Goal: Task Accomplishment & Management: Complete application form

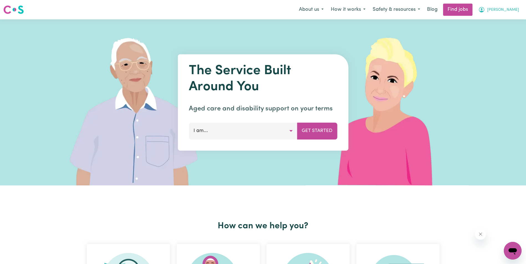
click at [515, 8] on span "[PERSON_NAME]" at bounding box center [503, 10] width 32 height 6
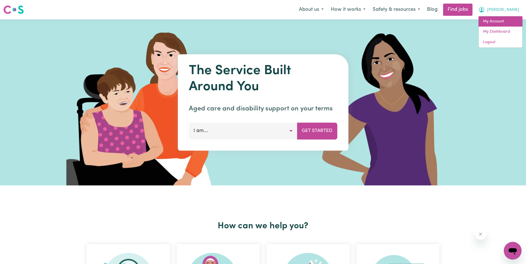
click at [497, 18] on link "My Account" at bounding box center [500, 21] width 44 height 11
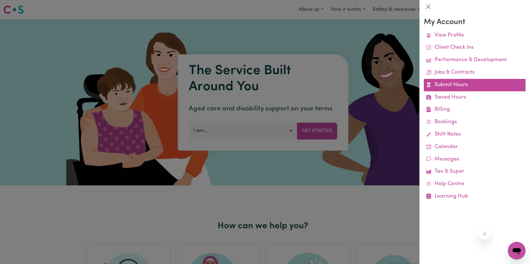
click at [449, 85] on link "Submit Hours" at bounding box center [475, 85] width 102 height 12
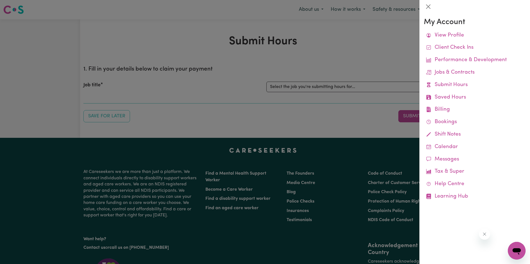
click at [298, 86] on div at bounding box center [265, 132] width 530 height 264
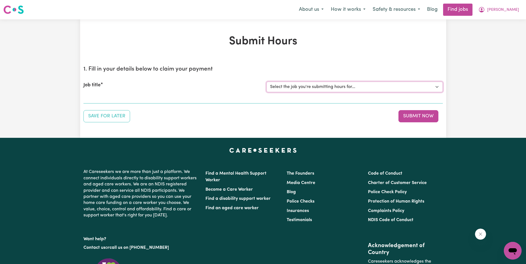
click at [326, 84] on select "Select the job you're submitting hours for... [[PERSON_NAME]] Support Worker in…" at bounding box center [354, 87] width 176 height 11
select select "11643"
click at [266, 82] on select "Select the job you're submitting hours for... [[PERSON_NAME]] Support Worker in…" at bounding box center [354, 87] width 176 height 11
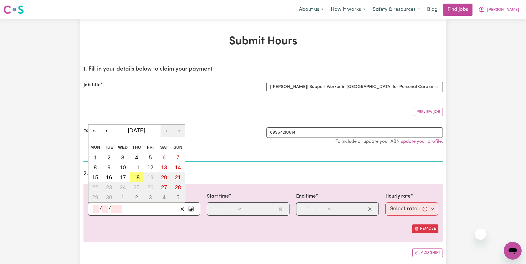
click at [96, 210] on input "number" at bounding box center [96, 209] width 6 height 8
click at [93, 209] on div "/ /" at bounding box center [135, 209] width 85 height 8
click at [123, 177] on abbr "17" at bounding box center [123, 178] width 6 height 6
type input "[DATE]"
type input "17"
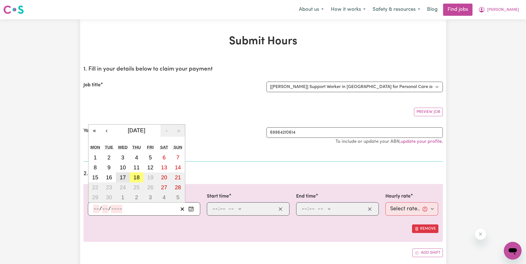
type input "9"
type input "2025"
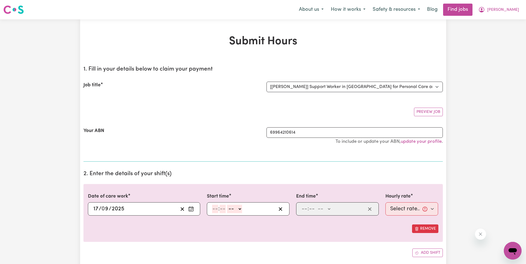
click at [215, 209] on input "number" at bounding box center [215, 209] width 6 height 8
type input "8"
click at [222, 211] on input "4" at bounding box center [221, 209] width 7 height 8
click at [221, 211] on input "4" at bounding box center [221, 209] width 7 height 8
type input "30"
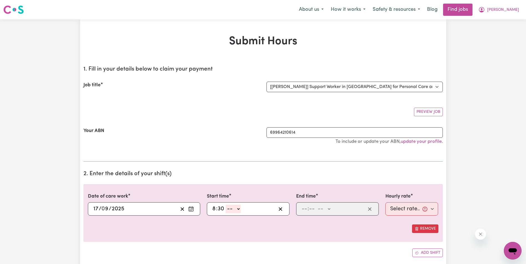
click at [237, 208] on select "-- AM PM" at bounding box center [233, 209] width 15 height 8
select select "am"
click at [226, 205] on select "-- AM PM" at bounding box center [233, 209] width 15 height 8
type input "08:30"
click at [303, 210] on input "number" at bounding box center [304, 209] width 6 height 8
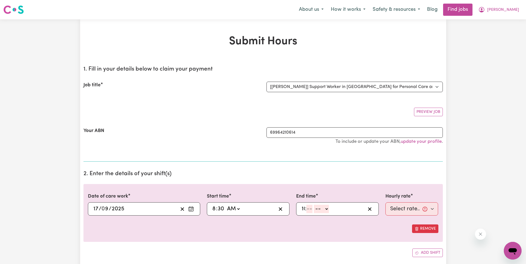
type input "10"
type input "30"
drag, startPoint x: 331, startPoint y: 208, endPoint x: 328, endPoint y: 212, distance: 4.9
click at [331, 208] on select "-- AM PM" at bounding box center [324, 209] width 15 height 8
select select "am"
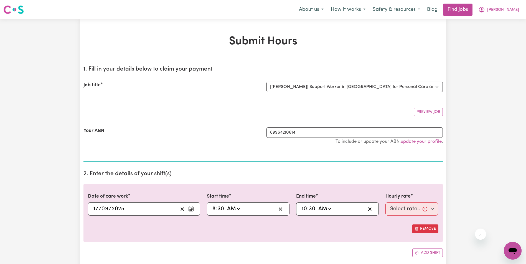
click at [317, 205] on select "-- AM PM" at bounding box center [324, 209] width 15 height 8
type input "10:30"
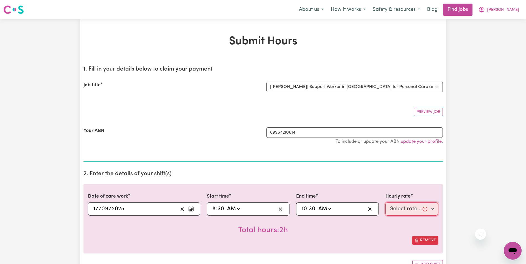
click at [397, 213] on select "Select rate... $68.00 (Weekday) $68.00 ([DATE]) $68.00 ([DATE])" at bounding box center [411, 209] width 53 height 13
select select "68-Weekday"
click at [385, 203] on select "Select rate... $68.00 (Weekday) $68.00 ([DATE]) $68.00 ([DATE])" at bounding box center [411, 209] width 53 height 13
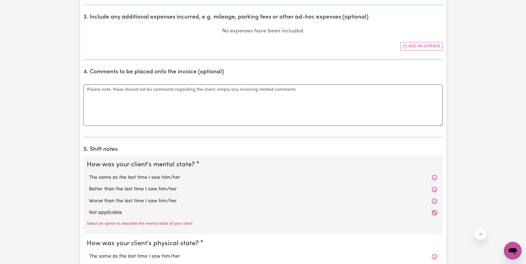
scroll to position [305, 0]
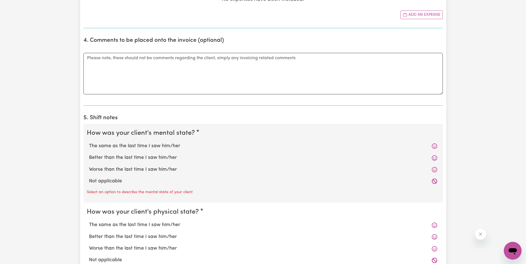
click at [125, 147] on label "The same as the last time I saw him/her" at bounding box center [263, 146] width 348 height 7
click at [89, 143] on input "The same as the last time I saw him/her" at bounding box center [89, 142] width 0 height 0
radio input "true"
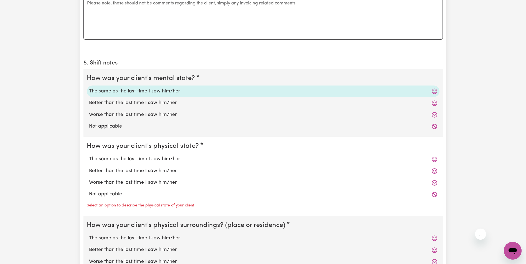
scroll to position [360, 0]
click at [128, 159] on label "The same as the last time I saw him/her" at bounding box center [263, 158] width 348 height 7
click at [89, 155] on input "The same as the last time I saw him/her" at bounding box center [89, 155] width 0 height 0
radio input "true"
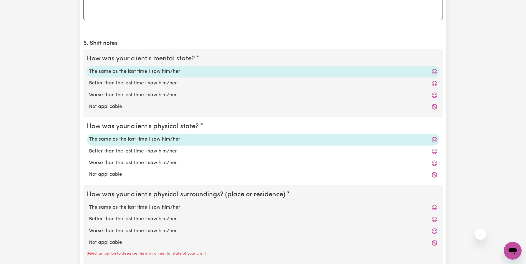
scroll to position [443, 0]
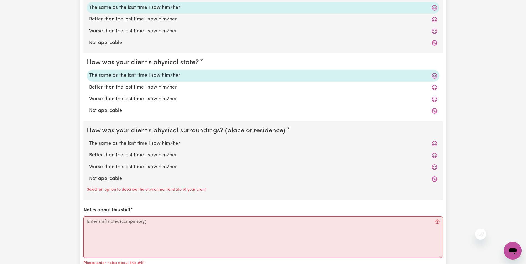
click at [131, 145] on label "The same as the last time I saw him/her" at bounding box center [263, 143] width 348 height 7
click at [89, 140] on input "The same as the last time I saw him/her" at bounding box center [89, 140] width 0 height 0
radio input "true"
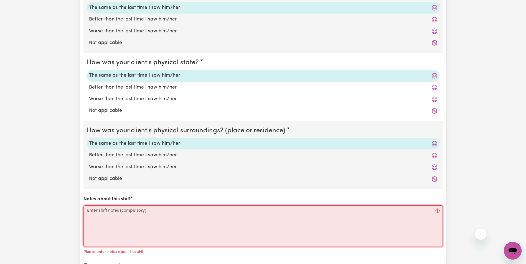
click at [96, 219] on textarea "Notes about this shift" at bounding box center [262, 227] width 359 height 42
paste textarea "Lorem ips do sit ametcon ad eli Seddoeiusm te inc utlab. Etdol mag aliqu en adm…"
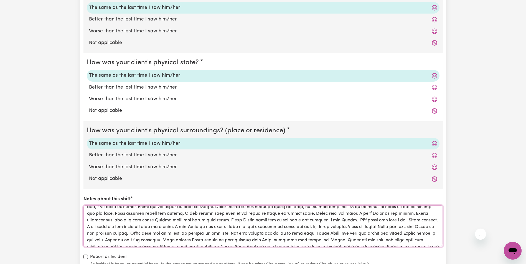
scroll to position [0, 0]
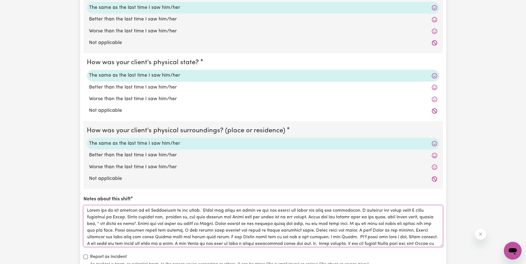
click at [406, 211] on textarea "Notes about this shift" at bounding box center [262, 227] width 359 height 42
click at [405, 211] on textarea "Notes about this shift" at bounding box center [262, 227] width 359 height 42
click at [379, 218] on textarea "Notes about this shift" at bounding box center [262, 227] width 359 height 42
click at [138, 225] on textarea "Notes about this shift" at bounding box center [262, 227] width 359 height 42
click at [111, 225] on textarea "Notes about this shift" at bounding box center [262, 227] width 359 height 42
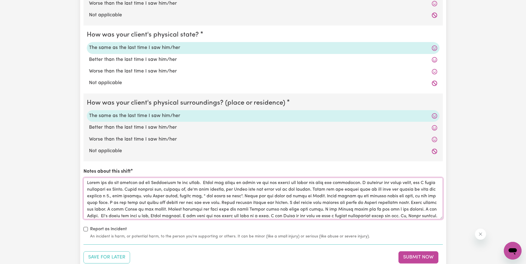
drag, startPoint x: 236, startPoint y: 214, endPoint x: 86, endPoint y: 180, distance: 153.4
click at [86, 180] on textarea "Notes about this shift" at bounding box center [262, 199] width 359 height 42
type textarea "Lorem ips do sit ametcon ad eli Seddoeiusm te inc utlab. Etdol mag aliqu en adm…"
click at [361, 257] on div "Save for Later Submit Now" at bounding box center [262, 258] width 359 height 12
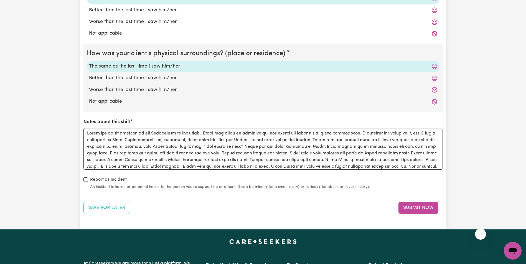
scroll to position [527, 0]
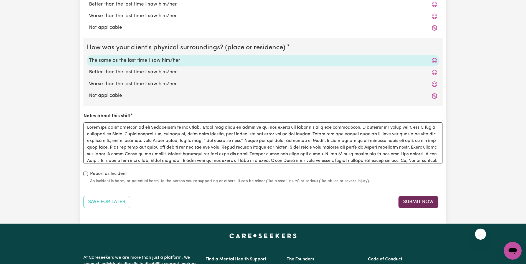
click at [413, 203] on button "Submit Now" at bounding box center [418, 202] width 40 height 12
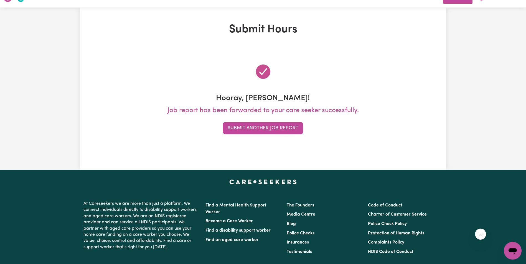
scroll to position [0, 0]
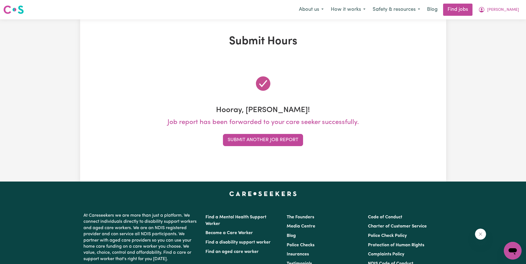
drag, startPoint x: 468, startPoint y: 101, endPoint x: 462, endPoint y: 103, distance: 6.6
click at [468, 101] on div "Submit Hours Hooray, [PERSON_NAME]! Job report has been forwarded to your care …" at bounding box center [263, 100] width 526 height 162
click at [277, 137] on button "Submit Another Job Report" at bounding box center [263, 140] width 80 height 12
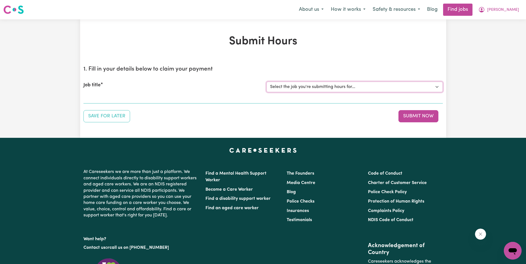
click at [293, 87] on select "Select the job you're submitting hours for... [[PERSON_NAME]] Support Worker in…" at bounding box center [354, 87] width 176 height 11
select select "11643"
click at [266, 82] on select "Select the job you're submitting hours for... [[PERSON_NAME]] Support Worker in…" at bounding box center [354, 87] width 176 height 11
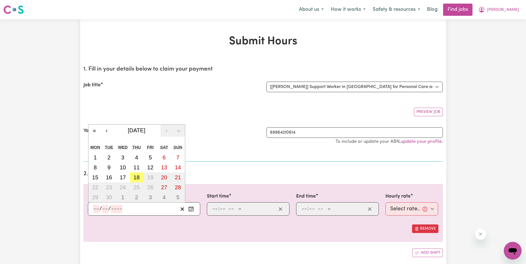
click at [98, 206] on input "number" at bounding box center [96, 209] width 6 height 8
click at [136, 178] on abbr "18" at bounding box center [136, 178] width 6 height 6
type input "[DATE]"
type input "18"
type input "9"
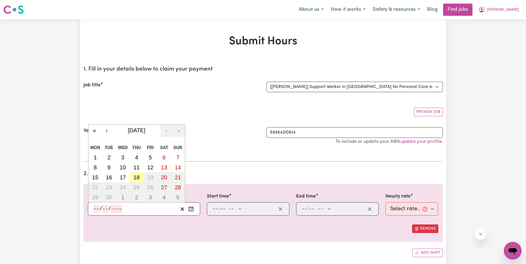
type input "2025"
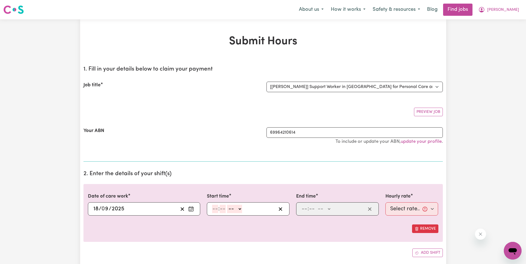
click at [214, 209] on input "number" at bounding box center [215, 209] width 6 height 8
type input "8"
type input "30"
click at [237, 208] on select "-- AM PM" at bounding box center [233, 209] width 15 height 8
select select "am"
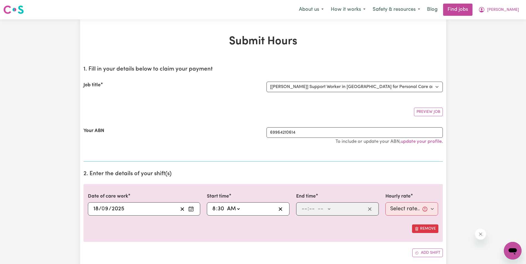
click at [226, 205] on select "-- AM PM" at bounding box center [233, 209] width 15 height 8
type input "08:30"
click at [305, 209] on input "number" at bounding box center [304, 209] width 6 height 8
type input "10"
type input "30"
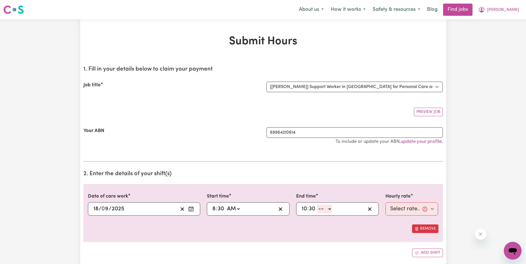
click at [331, 210] on select "-- AM PM" at bounding box center [324, 209] width 15 height 8
select select "am"
click at [317, 205] on select "-- AM PM" at bounding box center [324, 209] width 15 height 8
type input "10:30"
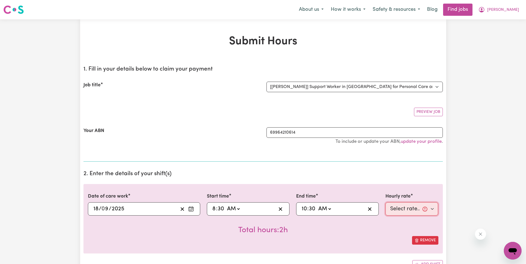
click at [399, 209] on select "Select rate... $68.00 (Weekday) $68.00 ([DATE]) $68.00 ([DATE])" at bounding box center [411, 209] width 53 height 13
select select "68-Weekday"
click at [385, 203] on select "Select rate... $68.00 (Weekday) $68.00 ([DATE]) $68.00 ([DATE])" at bounding box center [411, 209] width 53 height 13
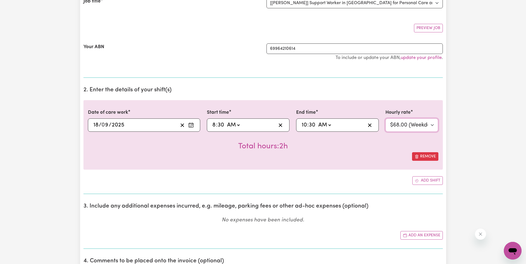
scroll to position [111, 0]
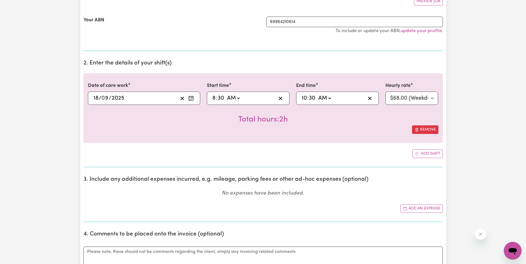
click at [192, 99] on icon "Enter the date of care work" at bounding box center [191, 99] width 6 height 6
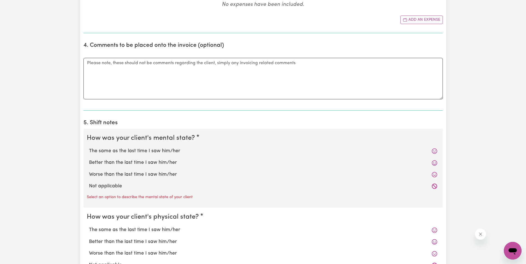
scroll to position [305, 0]
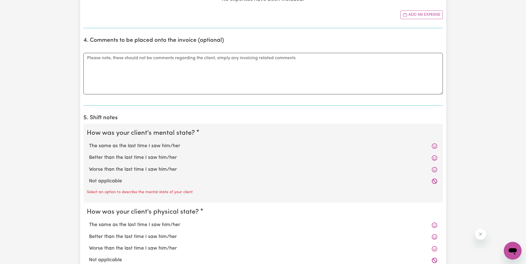
click at [133, 148] on label "The same as the last time I saw him/her" at bounding box center [263, 146] width 348 height 7
click at [89, 143] on input "The same as the last time I saw him/her" at bounding box center [89, 142] width 0 height 0
radio input "true"
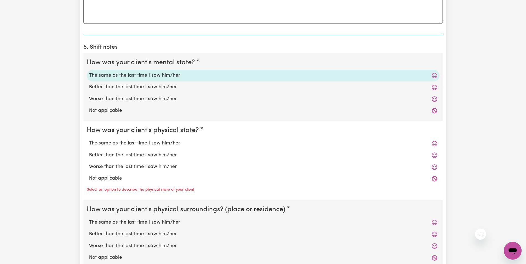
scroll to position [388, 0]
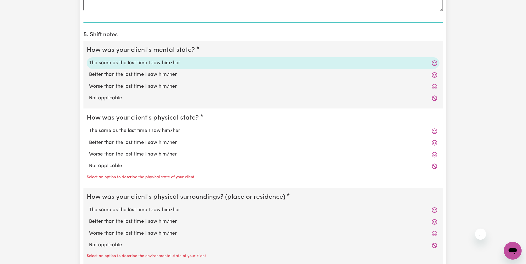
click at [130, 132] on label "The same as the last time I saw him/her" at bounding box center [263, 130] width 348 height 7
click at [89, 127] on input "The same as the last time I saw him/her" at bounding box center [89, 127] width 0 height 0
radio input "true"
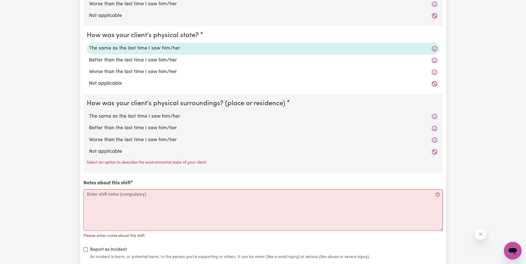
scroll to position [471, 0]
click at [122, 116] on label "The same as the last time I saw him/her" at bounding box center [263, 116] width 348 height 7
click at [89, 113] on input "The same as the last time I saw him/her" at bounding box center [89, 112] width 0 height 0
radio input "true"
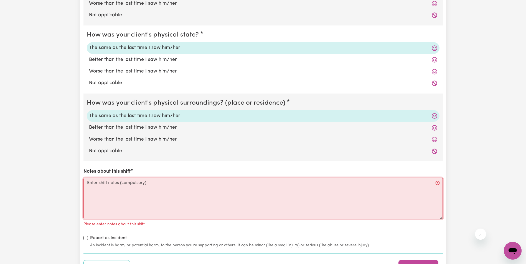
click at [111, 185] on textarea "Notes about this shift" at bounding box center [262, 199] width 359 height 42
paste textarea "Lorem ips do sit ametcon ad eli Seddoeiusm te inc utlab. Etdol magnaali enim ad…"
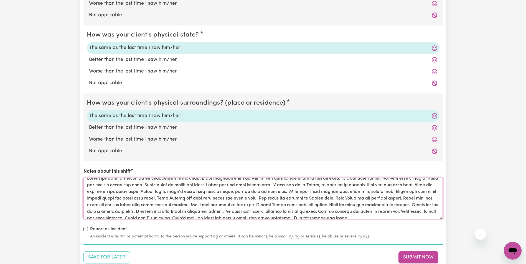
scroll to position [0, 0]
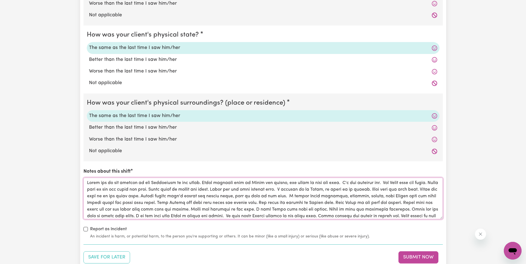
click at [136, 197] on textarea "Notes about this shift" at bounding box center [262, 199] width 359 height 42
click at [406, 197] on textarea "Notes about this shift" at bounding box center [262, 199] width 359 height 42
click at [247, 210] on textarea "Notes about this shift" at bounding box center [262, 199] width 359 height 42
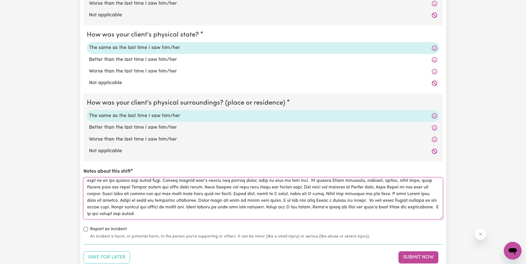
click at [251, 194] on textarea "Notes about this shift" at bounding box center [262, 199] width 359 height 42
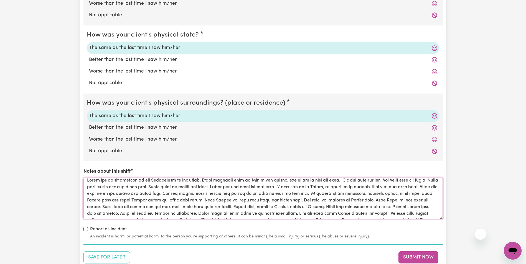
scroll to position [0, 0]
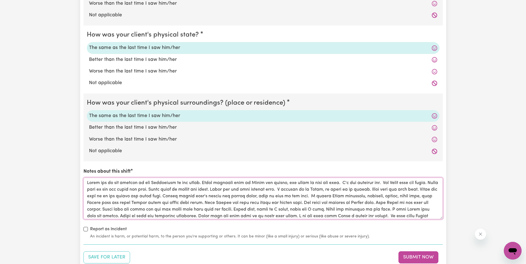
drag, startPoint x: 219, startPoint y: 210, endPoint x: 86, endPoint y: 182, distance: 135.6
click at [86, 182] on textarea "Notes about this shift" at bounding box center [262, 199] width 359 height 42
type textarea "Lorem ips do sit ametcon ad eli Seddoeiusm te inc utlab. Etdol magnaali enim ad…"
drag, startPoint x: 256, startPoint y: 230, endPoint x: 266, endPoint y: 232, distance: 9.9
click at [257, 230] on div "Report as Incident An incident is harm, or potential harm, to the person you're…" at bounding box center [262, 233] width 359 height 14
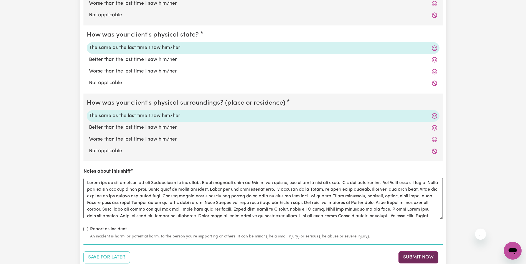
click at [417, 257] on button "Submit Now" at bounding box center [418, 258] width 40 height 12
